Goal: Navigation & Orientation: Find specific page/section

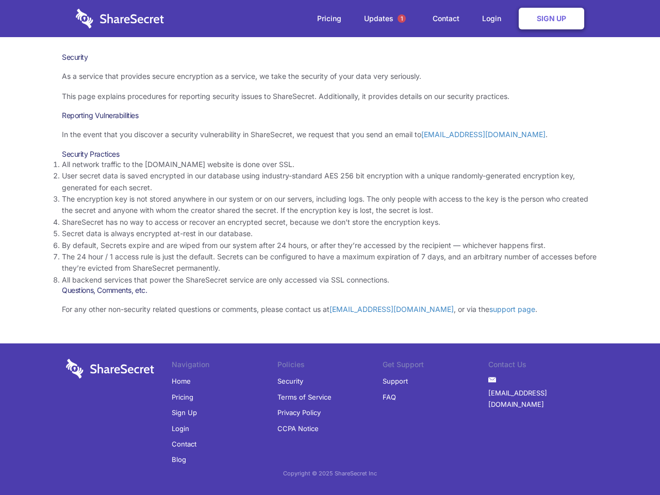
click at [330, 247] on li "By default, Secrets expire and are wiped from our system after 24 hours, or aft…" at bounding box center [330, 245] width 536 height 11
click at [401, 19] on span "1" at bounding box center [401, 18] width 8 height 8
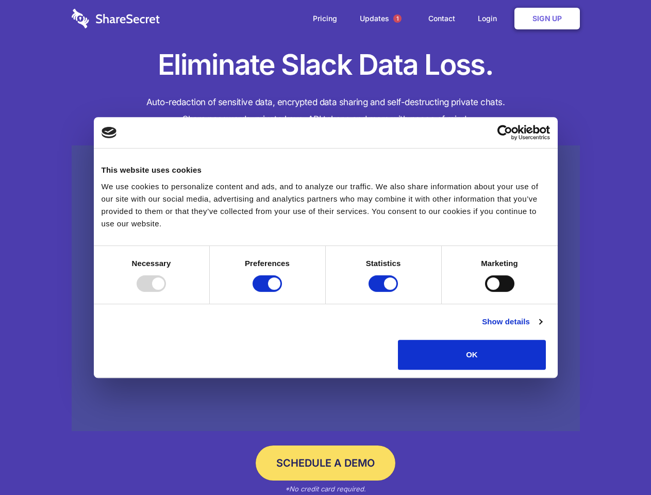
click at [166, 292] on div at bounding box center [151, 283] width 29 height 16
click at [282, 292] on input "Preferences" at bounding box center [266, 283] width 29 height 16
checkbox input "false"
click at [384, 292] on input "Statistics" at bounding box center [382, 283] width 29 height 16
checkbox input "false"
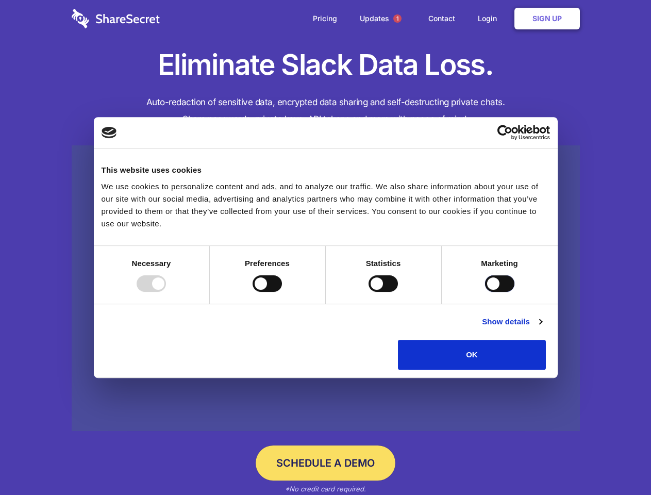
click at [485, 292] on input "Marketing" at bounding box center [499, 283] width 29 height 16
checkbox input "true"
click at [542, 328] on link "Show details" at bounding box center [512, 321] width 60 height 12
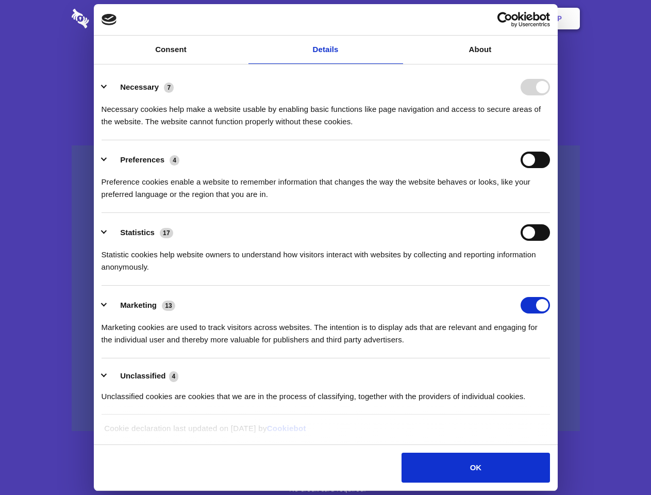
click at [550, 128] on div "Necessary cookies help make a website usable by enabling basic functions like p…" at bounding box center [326, 111] width 448 height 32
click at [397, 19] on span "1" at bounding box center [397, 18] width 8 height 8
